Goal: Information Seeking & Learning: Learn about a topic

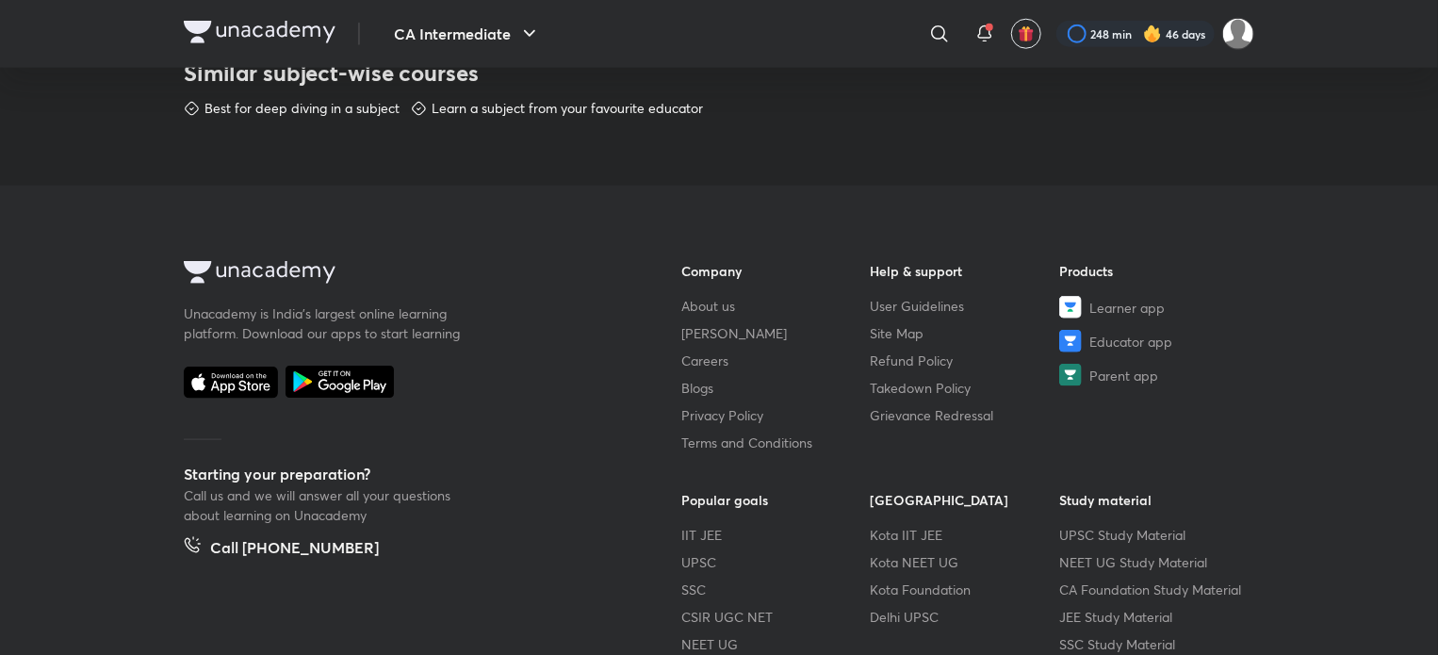
scroll to position [993, 0]
